Goal: Transaction & Acquisition: Purchase product/service

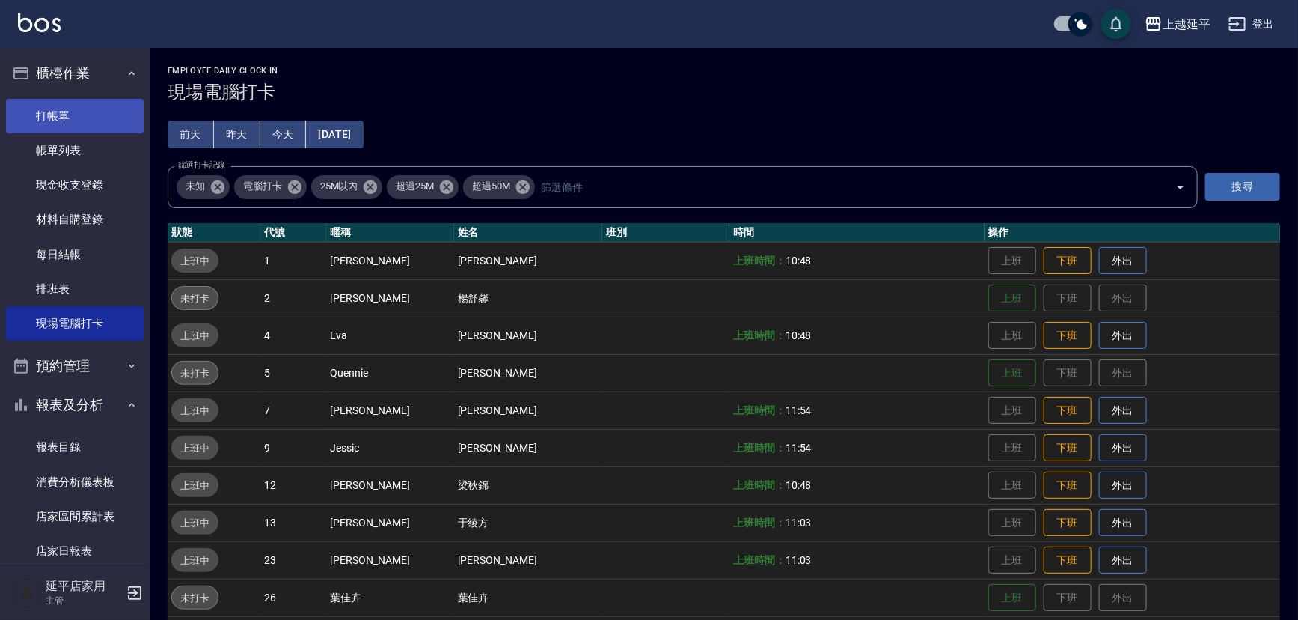
click at [81, 118] on link "打帳單" at bounding box center [75, 116] width 138 height 34
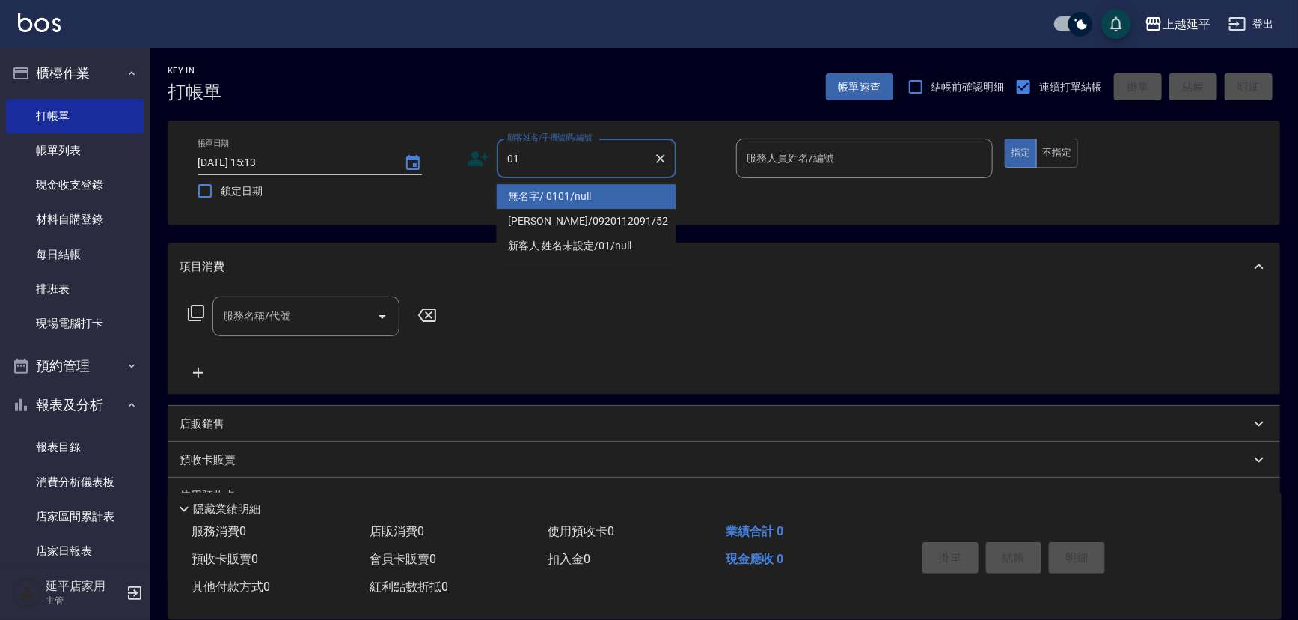
click at [642, 195] on li "無名字/ 0101/null" at bounding box center [587, 196] width 180 height 25
type input "無名字/ 0101/null"
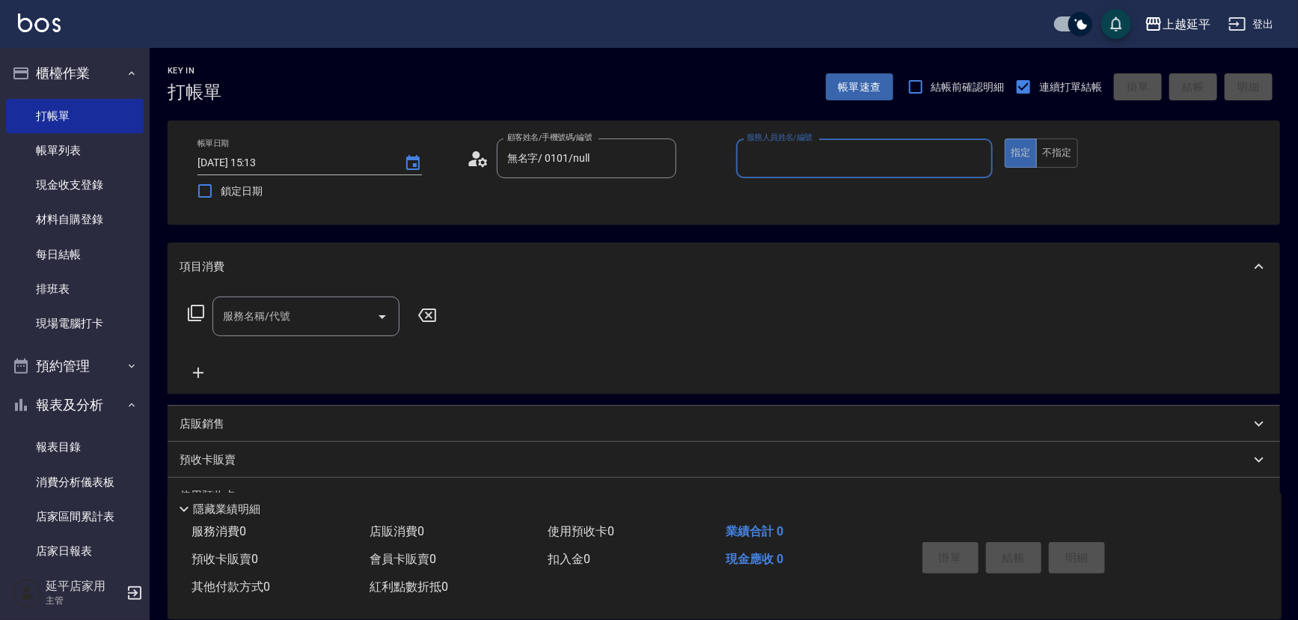
click at [792, 167] on input "服務人員姓名/編號" at bounding box center [865, 158] width 244 height 26
click at [790, 190] on div "[PERSON_NAME] -4" at bounding box center [864, 196] width 257 height 25
type input "[PERSON_NAME]-4"
click at [307, 307] on input "服務名稱/代號" at bounding box center [294, 316] width 151 height 26
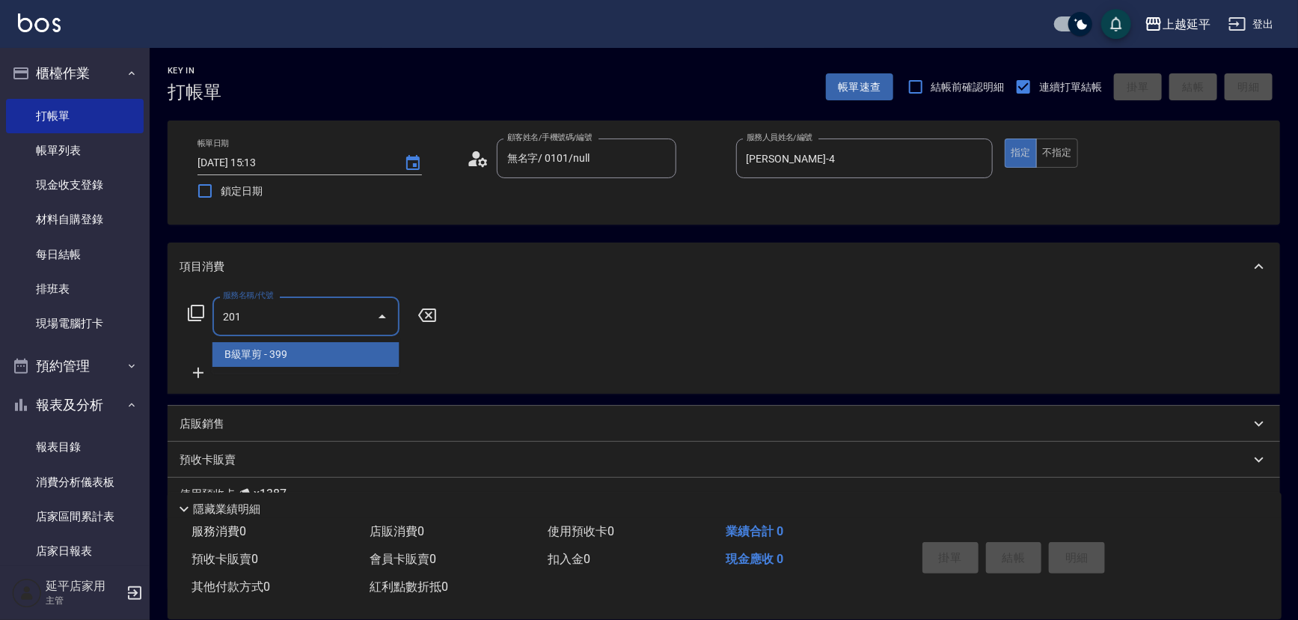
click at [311, 353] on span "B級單剪 - 399" at bounding box center [306, 354] width 187 height 25
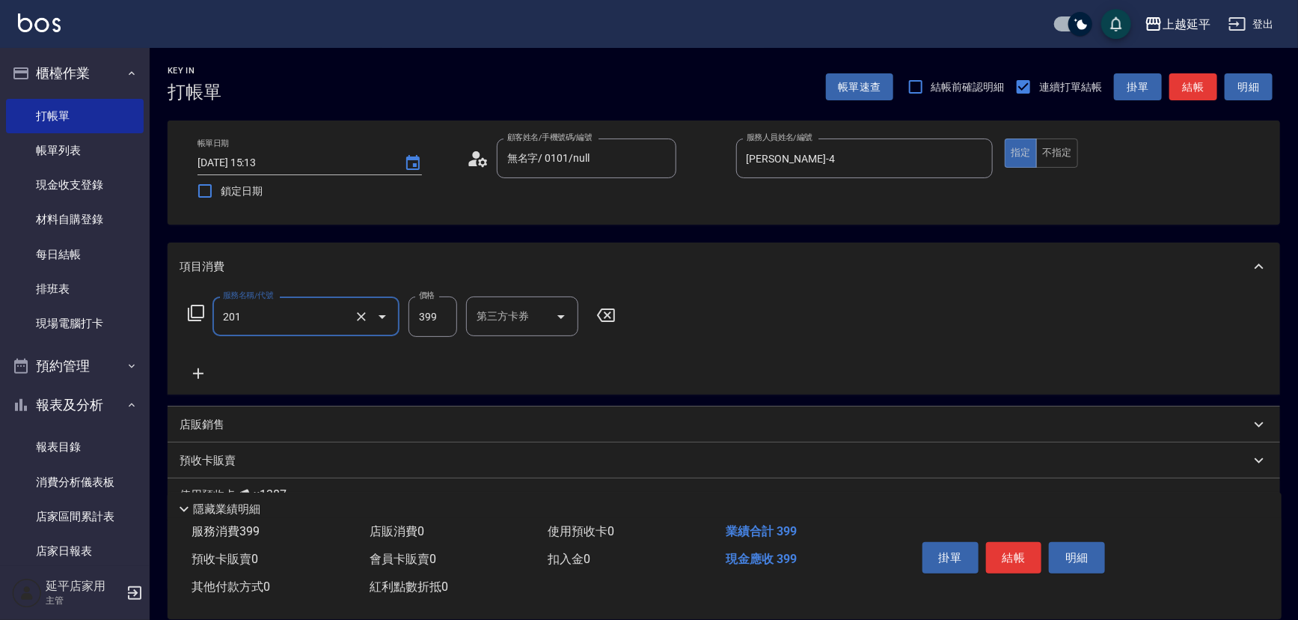
type input "B級單剪(201)"
drag, startPoint x: 186, startPoint y: 379, endPoint x: 194, endPoint y: 377, distance: 8.5
click at [194, 377] on icon at bounding box center [198, 373] width 37 height 18
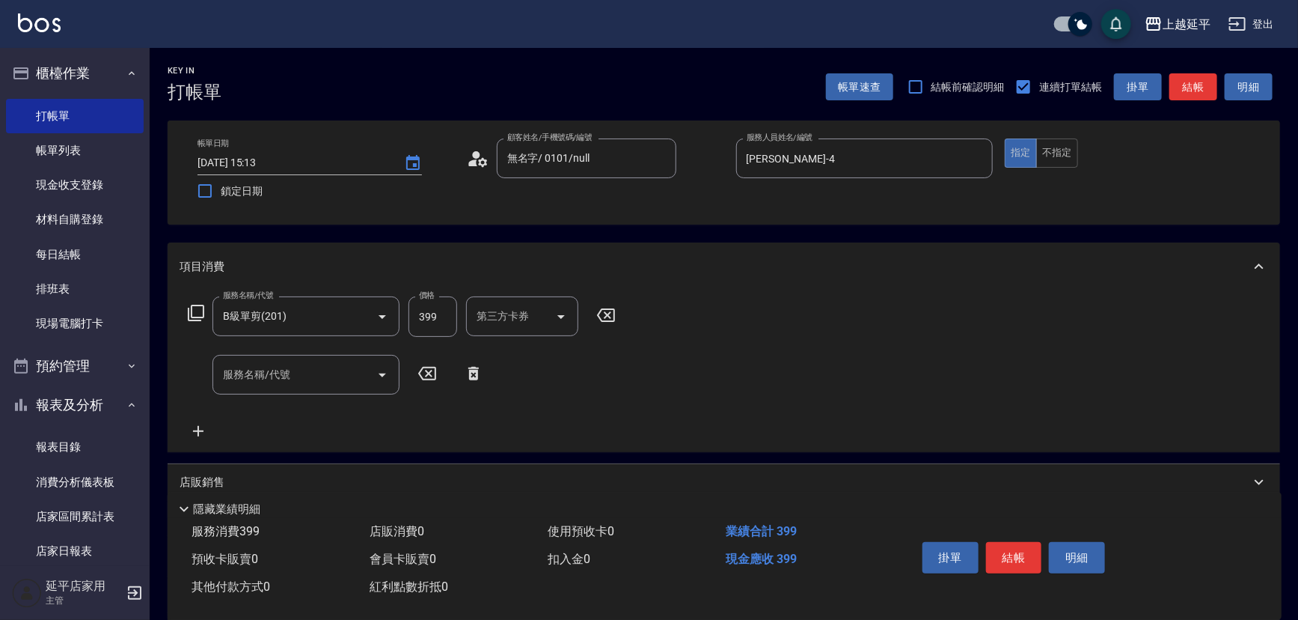
click at [204, 374] on div "服務名稱/代號 服務名稱/代號" at bounding box center [336, 375] width 313 height 40
click at [262, 373] on input "服務名稱/代號" at bounding box center [294, 374] width 151 height 26
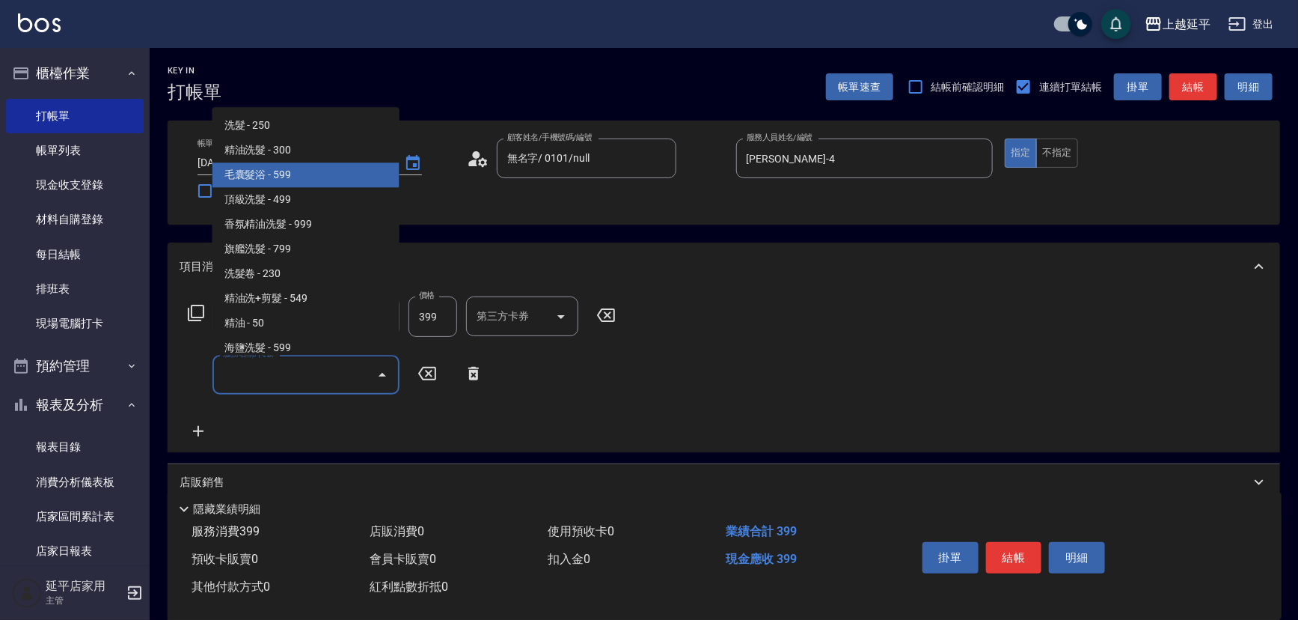
click at [317, 177] on span "毛囊髮浴 - 599" at bounding box center [306, 174] width 187 height 25
type input "毛囊髮浴(103)"
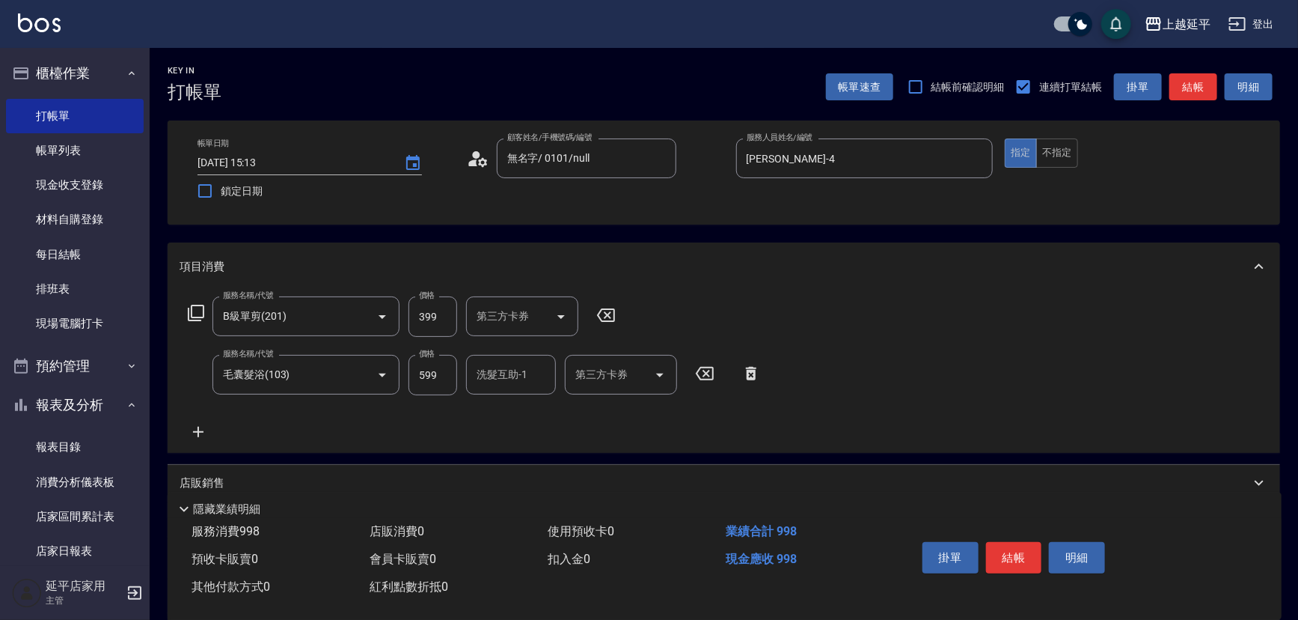
click at [198, 423] on icon at bounding box center [198, 432] width 37 height 18
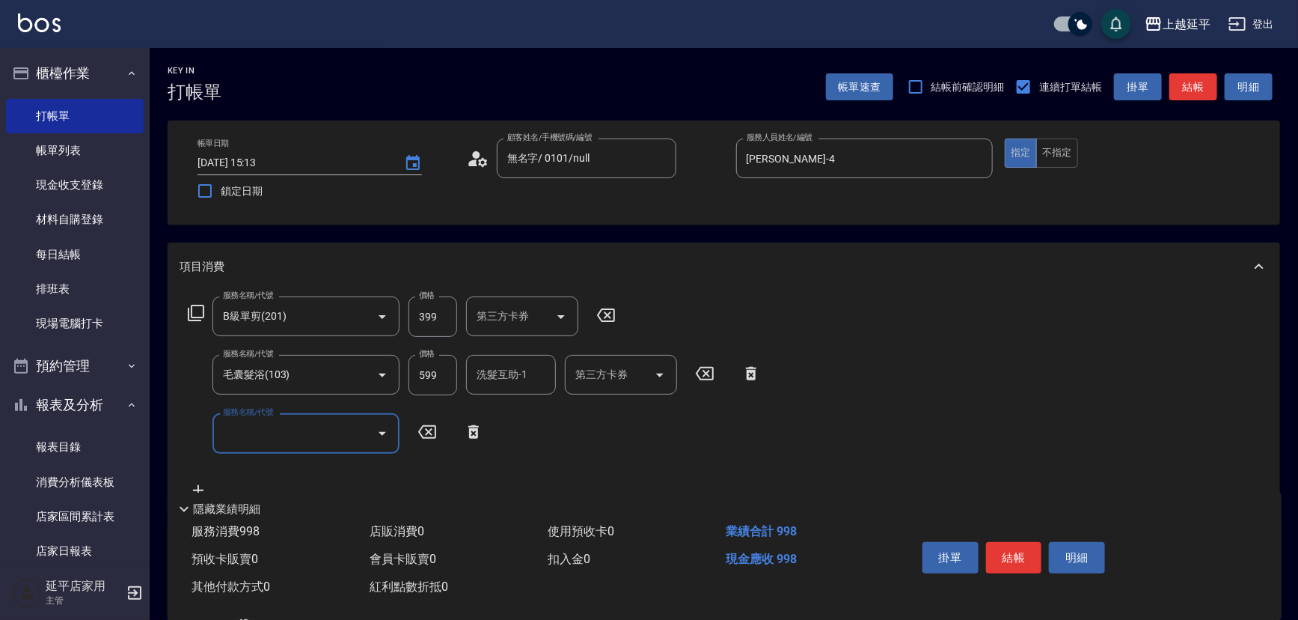
click at [234, 430] on input "服務名稱/代號" at bounding box center [294, 433] width 151 height 26
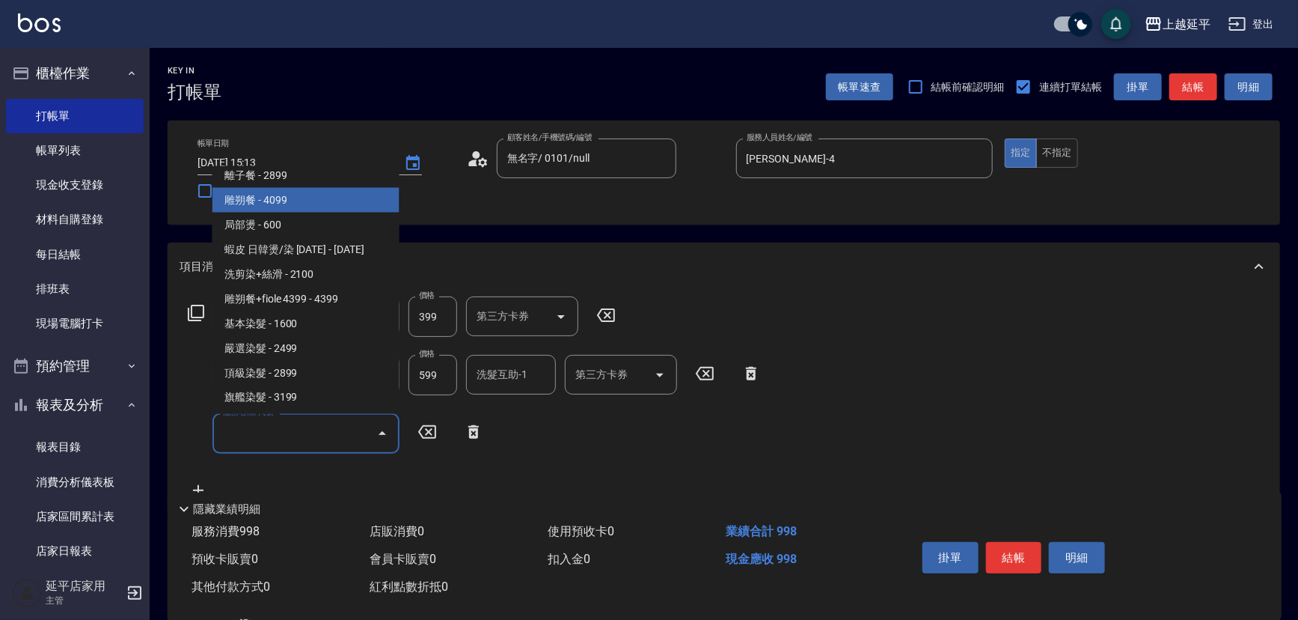
scroll to position [1224, 0]
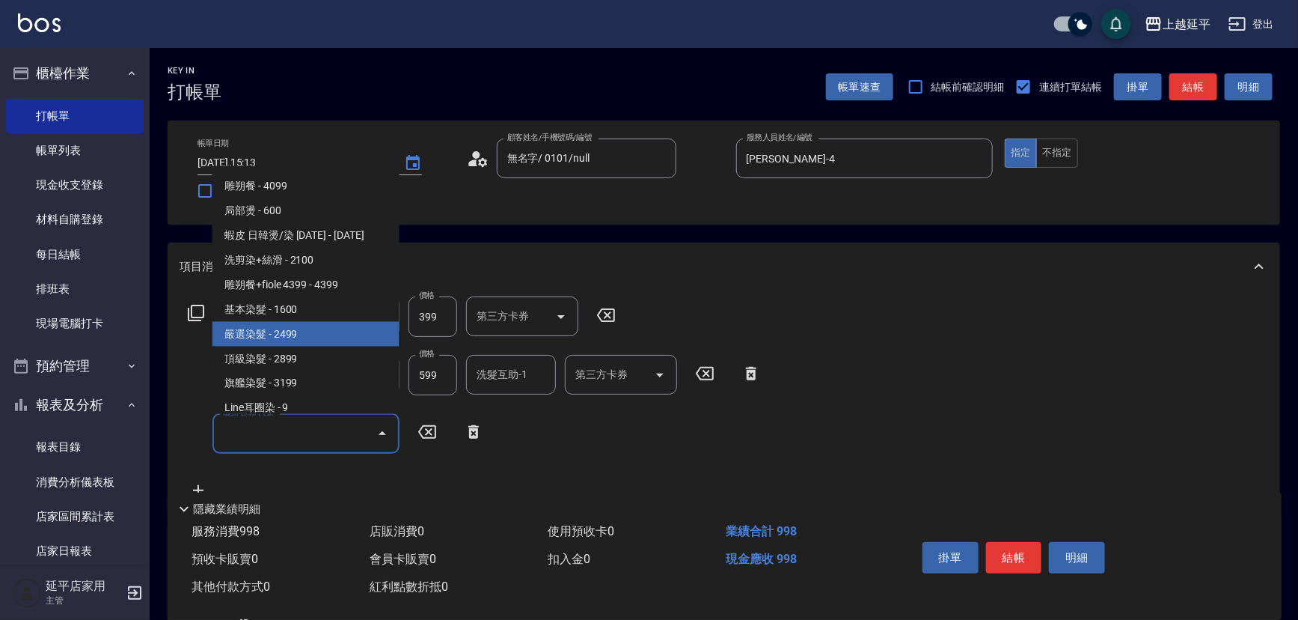
click at [302, 330] on span "嚴選染髮 - 2499" at bounding box center [306, 333] width 187 height 25
type input "嚴選染髮(402)"
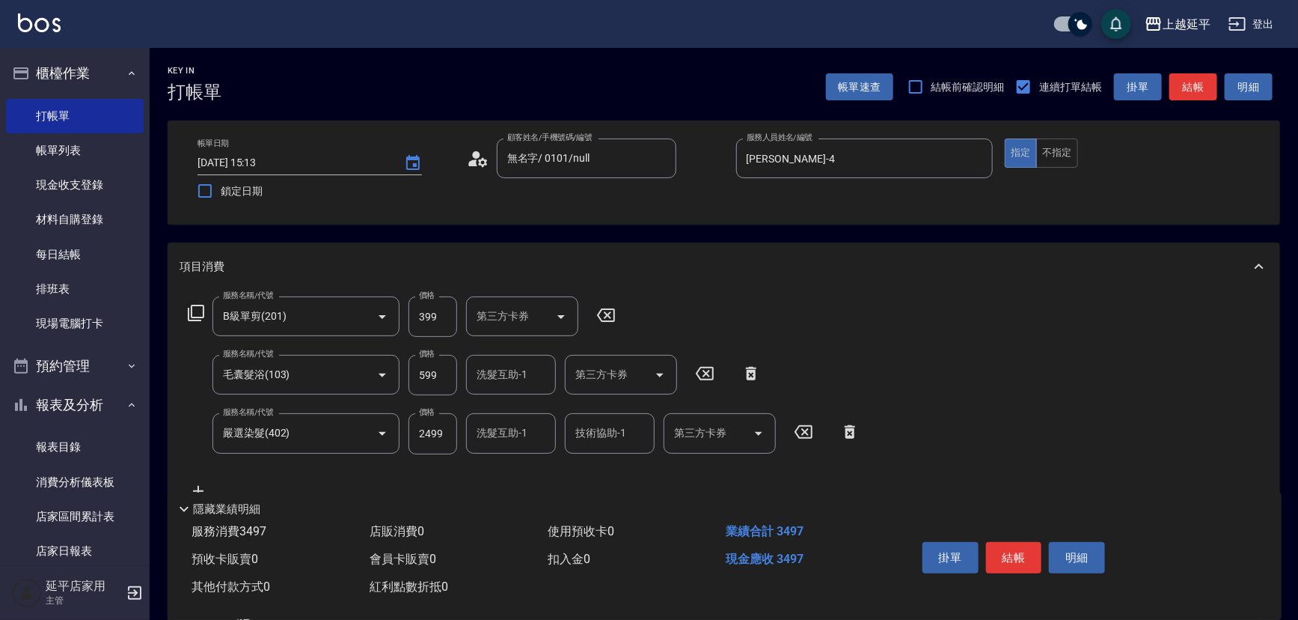
click at [1017, 359] on div "服務名稱/代號 B級單剪(201) 服務名稱/代號 價格 399 價格 第三方卡券 第三方卡券 服務名稱/代號 毛囊髮浴(103) 服務名稱/代號 價格 59…" at bounding box center [724, 400] width 1113 height 221
click at [1199, 81] on button "結帳" at bounding box center [1194, 87] width 48 height 28
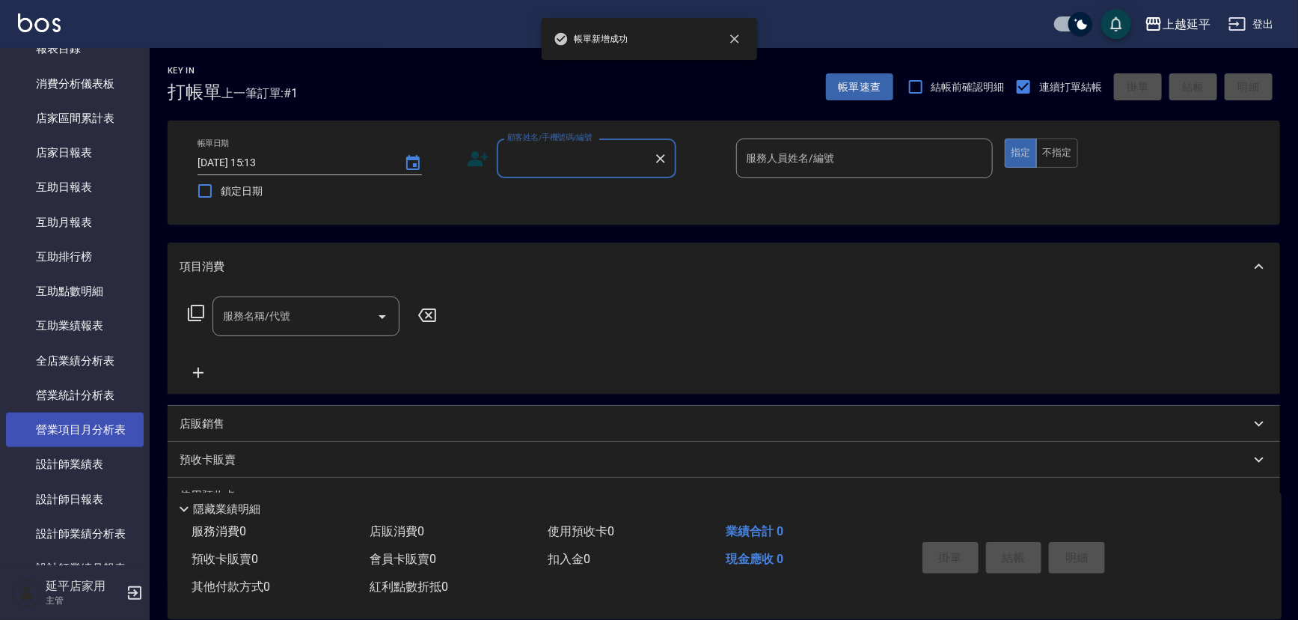
scroll to position [476, 0]
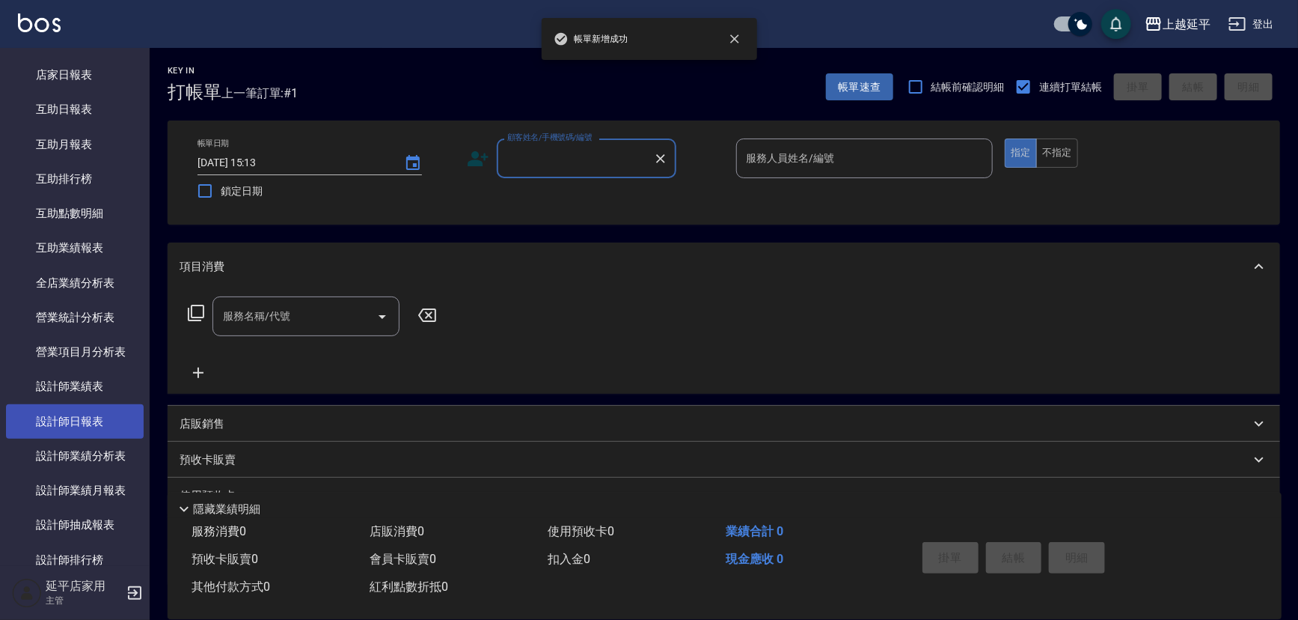
click at [85, 435] on link "設計師日報表" at bounding box center [75, 421] width 138 height 34
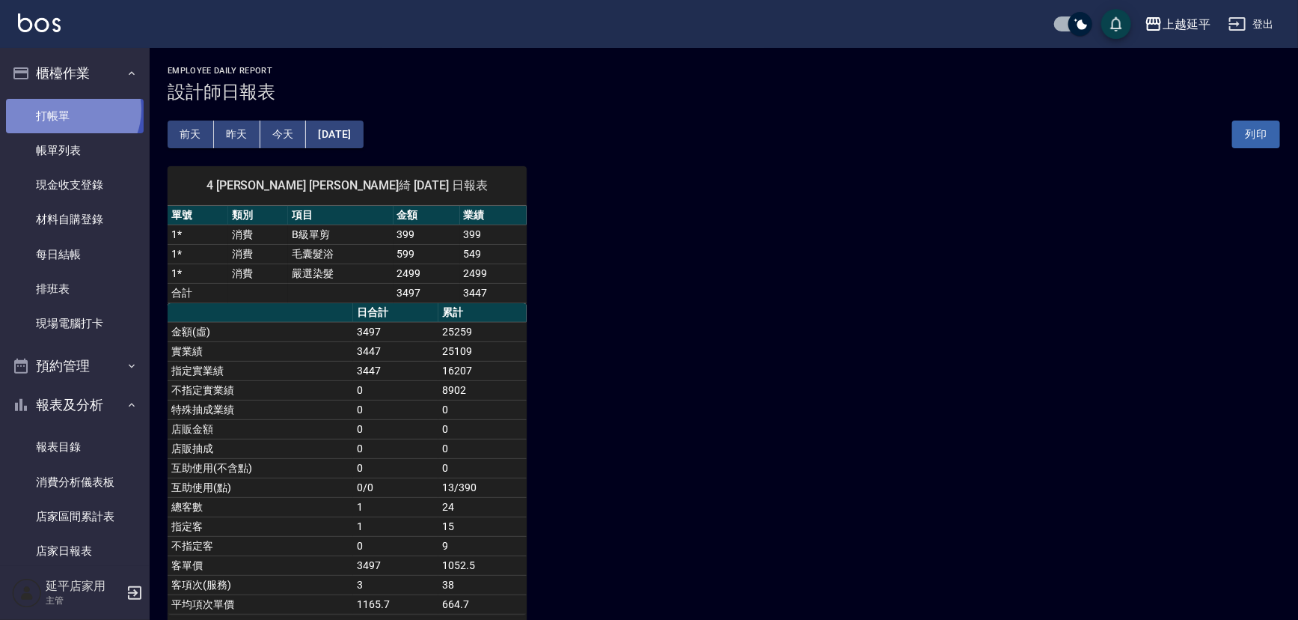
click at [70, 109] on link "打帳單" at bounding box center [75, 116] width 138 height 34
